Goal: Navigation & Orientation: Find specific page/section

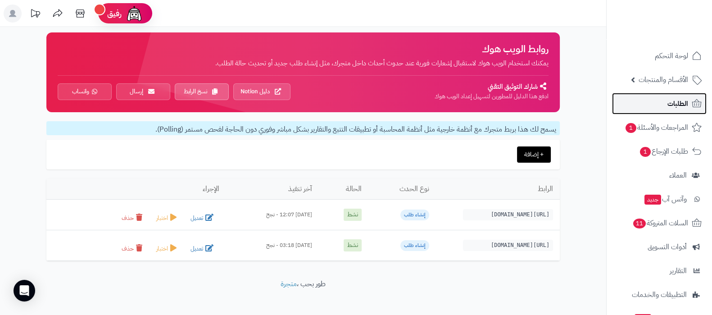
click at [664, 102] on link "الطلبات" at bounding box center [659, 104] width 95 height 22
